Goal: Check status

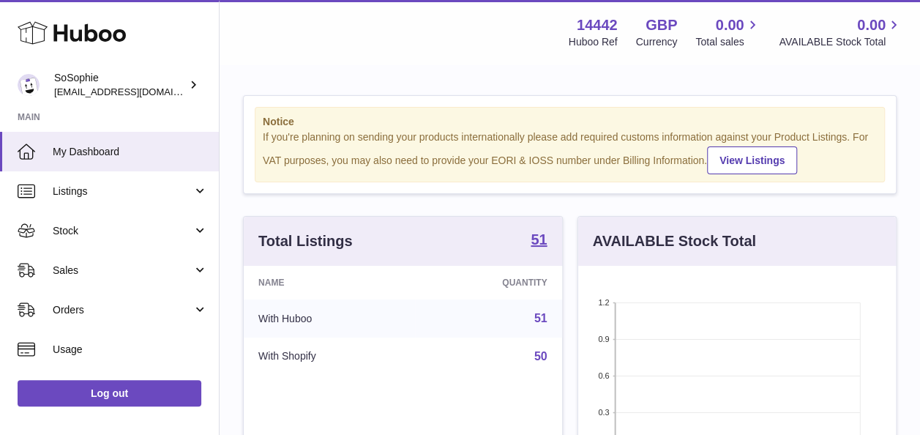
scroll to position [228, 318]
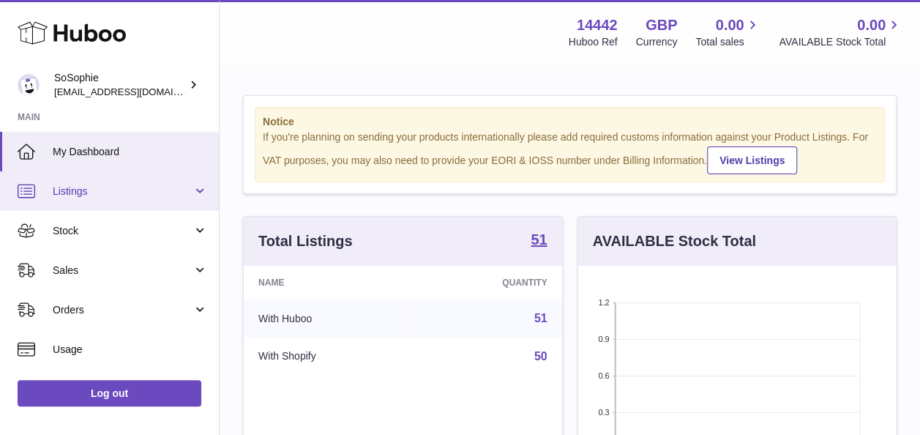
click at [119, 209] on link "Listings" at bounding box center [109, 191] width 219 height 40
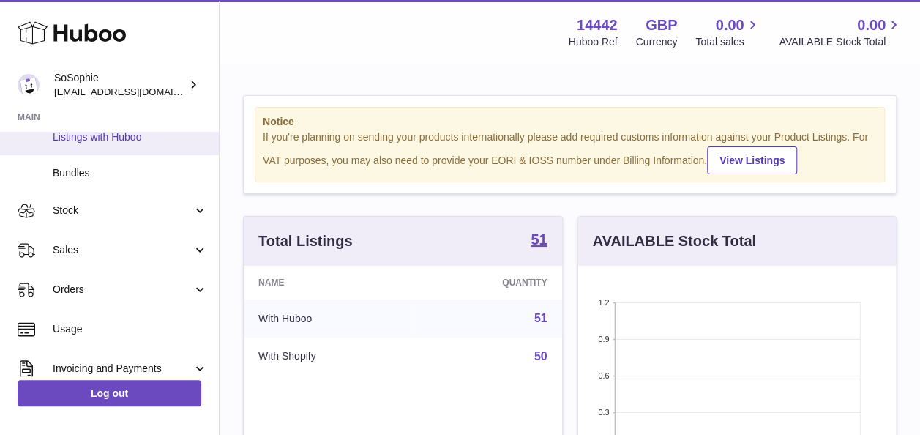
scroll to position [128, 0]
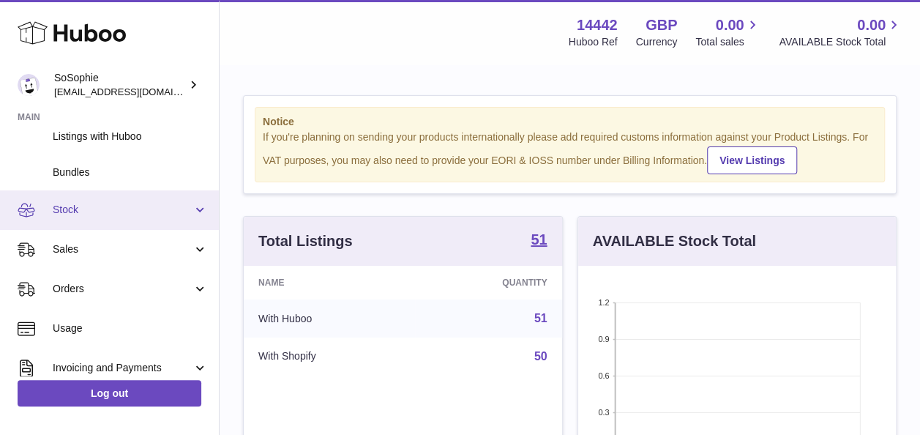
click at [130, 222] on link "Stock" at bounding box center [109, 210] width 219 height 40
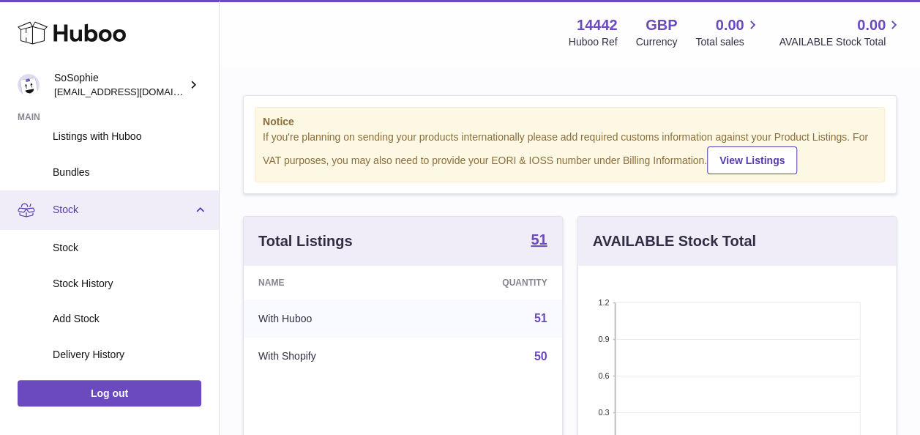
scroll to position [212, 0]
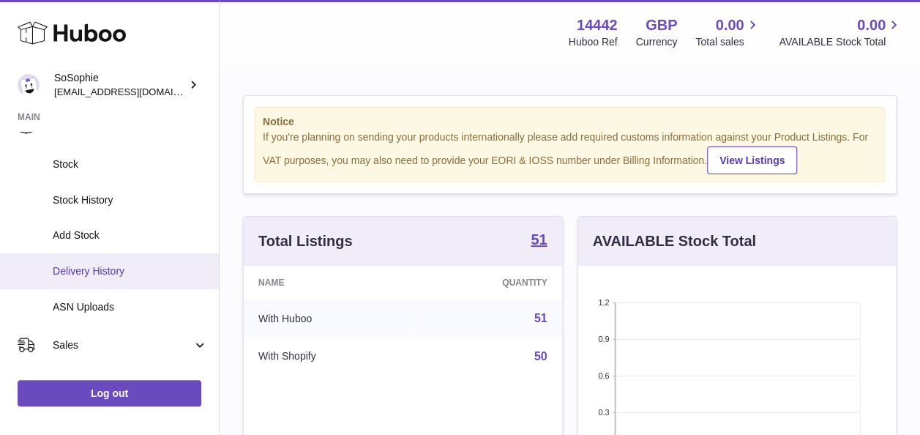
click at [132, 264] on span "Delivery History" at bounding box center [130, 271] width 155 height 14
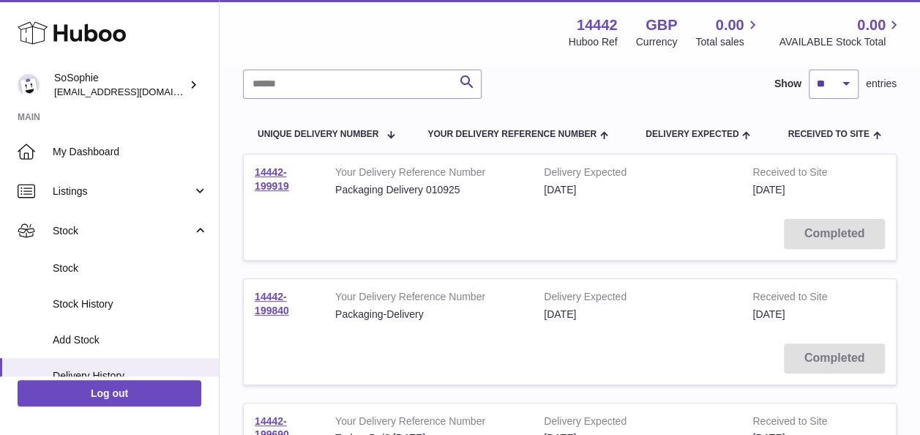
scroll to position [139, 0]
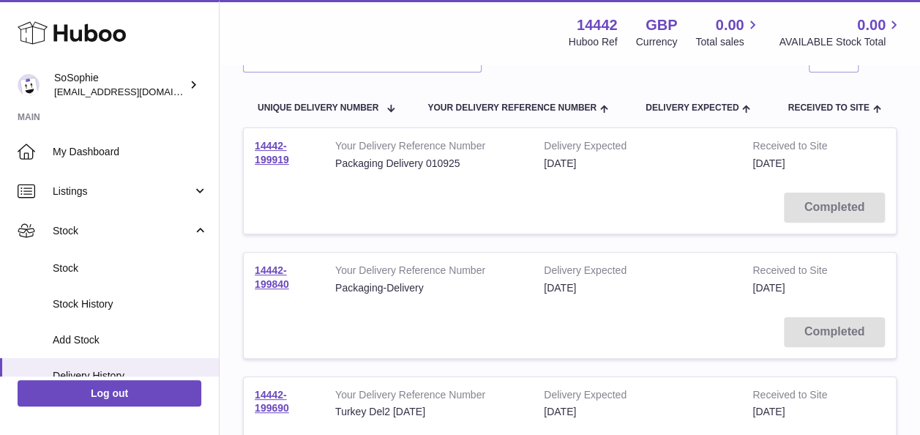
click at [272, 153] on td "14442-199919" at bounding box center [284, 154] width 81 height 53
click at [277, 160] on link "14442-199919" at bounding box center [272, 153] width 34 height 26
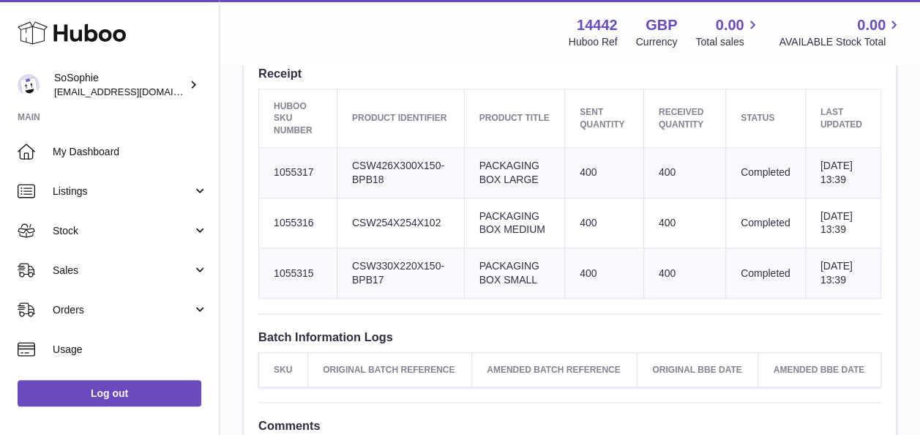
scroll to position [568, 0]
drag, startPoint x: 331, startPoint y: 176, endPoint x: 272, endPoint y: 171, distance: 58.8
click at [272, 171] on td "Huboo SKU Number 1055317" at bounding box center [298, 171] width 78 height 50
copy td "1055317"
